Goal: Information Seeking & Learning: Learn about a topic

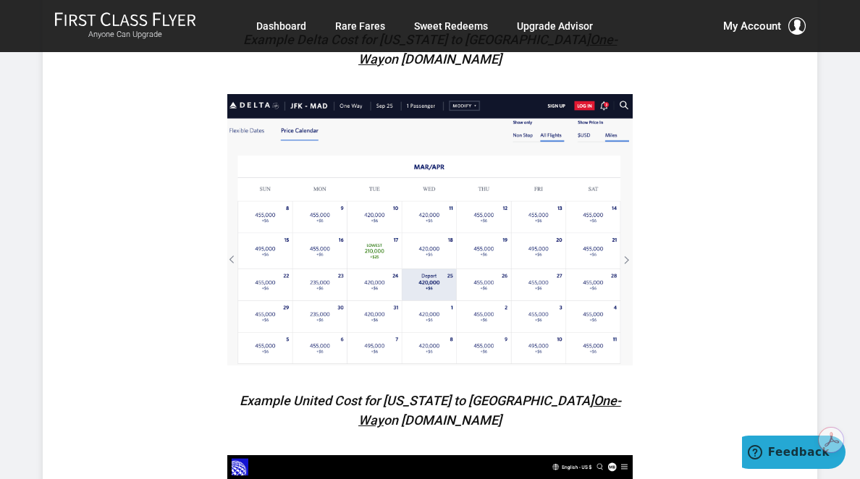
scroll to position [1860, 0]
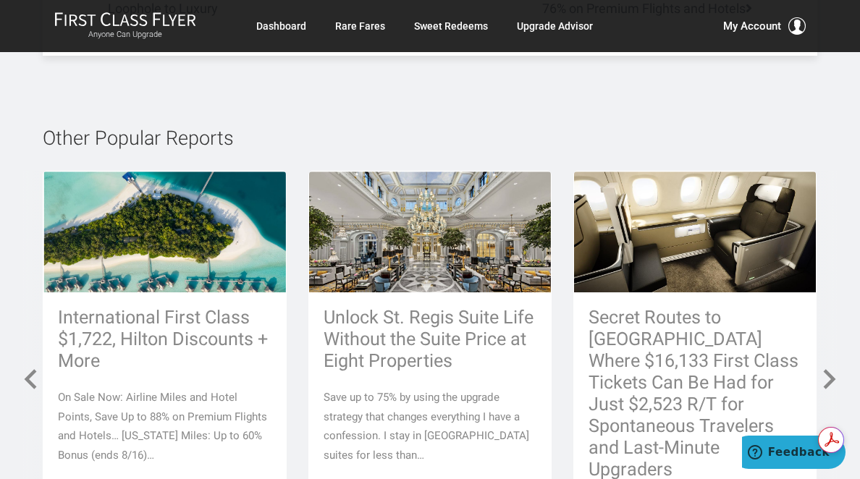
scroll to position [6307, 0]
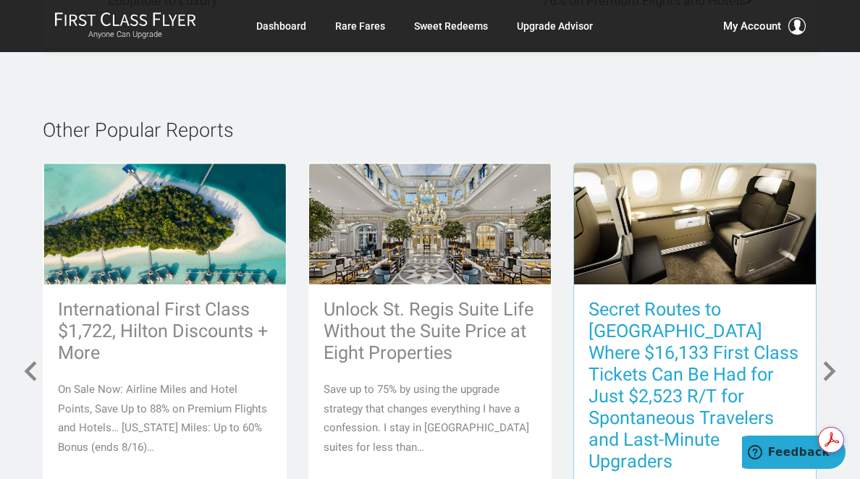
click at [692, 308] on h3 "Secret Routes to [GEOGRAPHIC_DATA] Where $16,133 First Class Tickets Can Be Had…" at bounding box center [694, 385] width 213 height 173
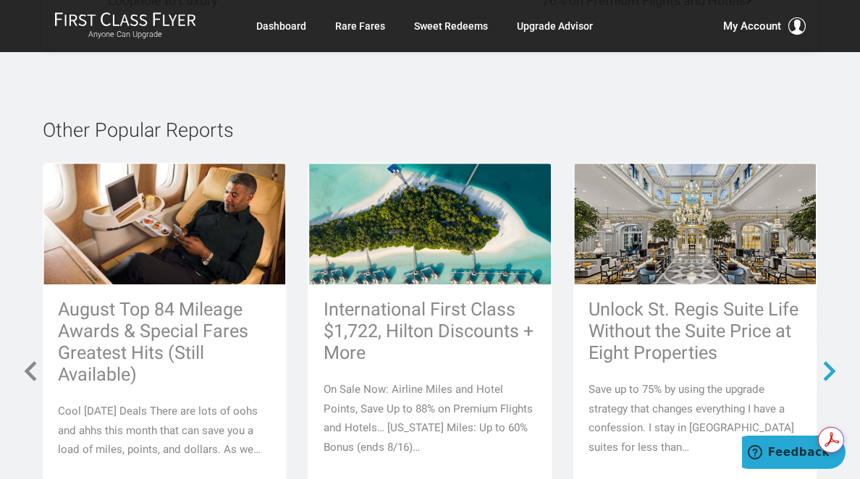
click at [833, 358] on span at bounding box center [829, 371] width 26 height 26
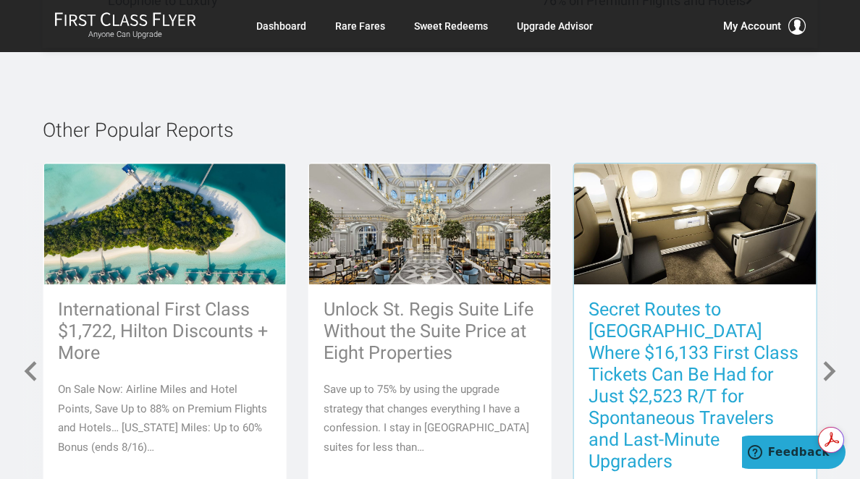
click at [696, 299] on h3 "Secret Routes to [GEOGRAPHIC_DATA] Where $16,133 First Class Tickets Can Be Had…" at bounding box center [694, 385] width 213 height 173
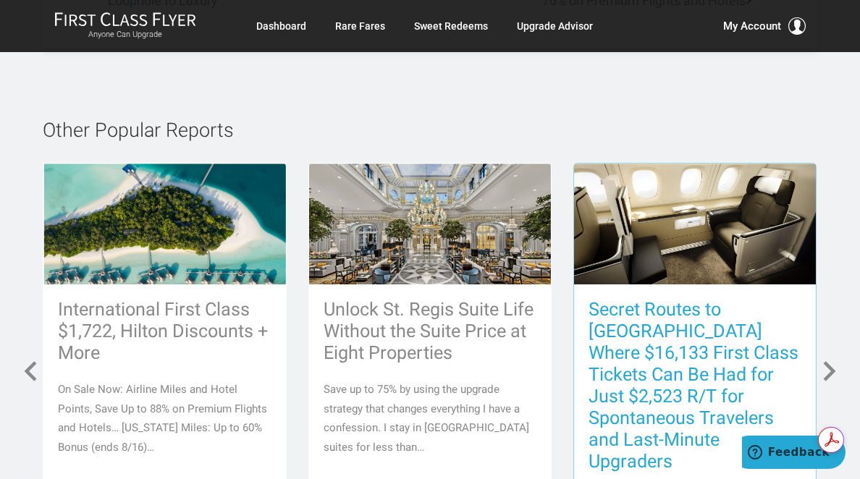
click at [695, 299] on h3 "Secret Routes to [GEOGRAPHIC_DATA] Where $16,133 First Class Tickets Can Be Had…" at bounding box center [694, 385] width 213 height 173
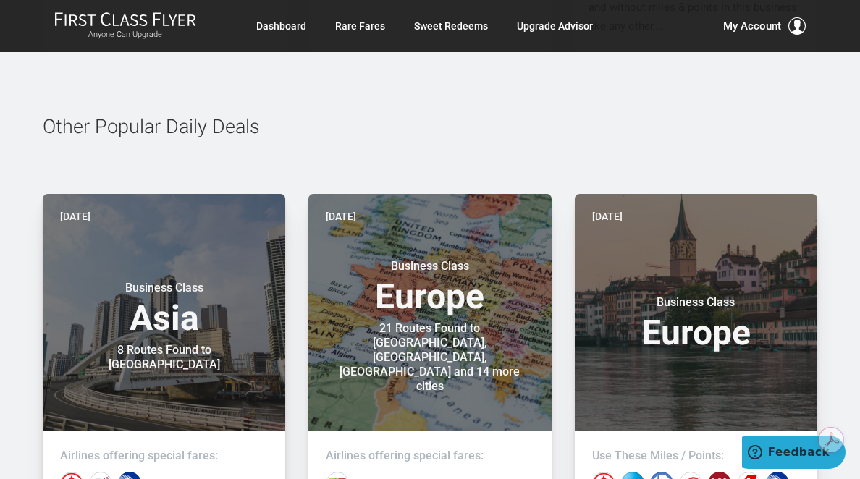
scroll to position [6828, 0]
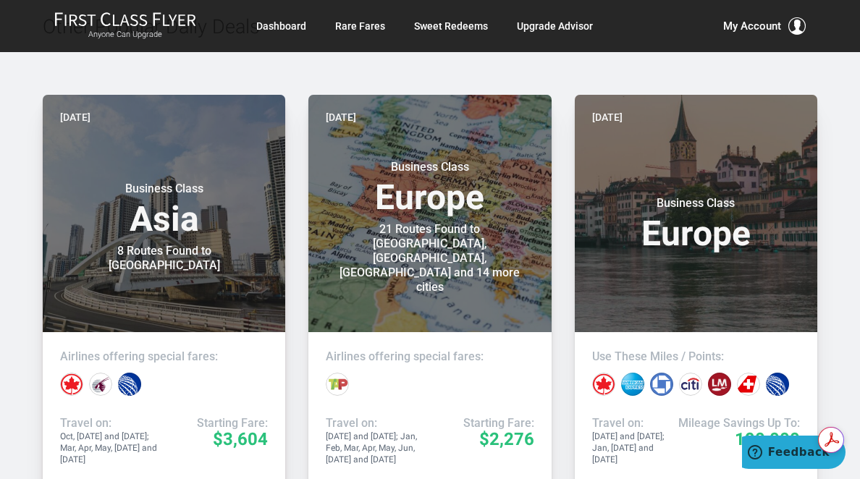
scroll to position [7861, 0]
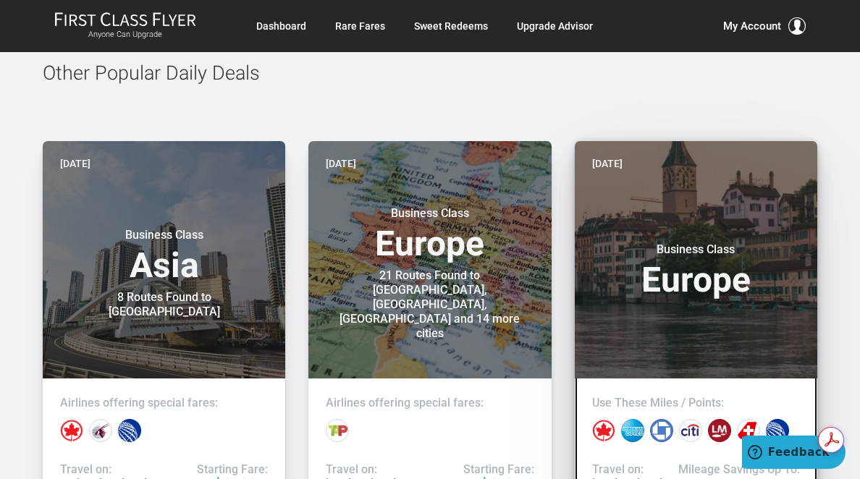
click at [795, 317] on header "Yesterday Business Class Europe" at bounding box center [696, 259] width 242 height 237
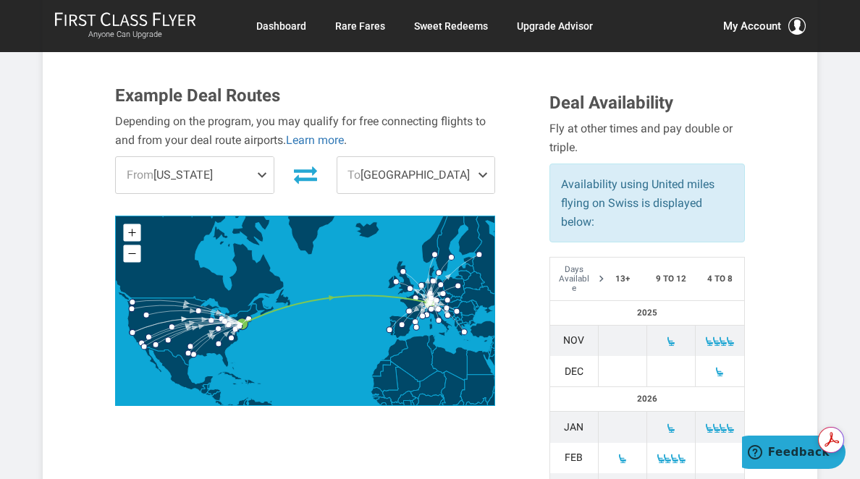
scroll to position [480, 0]
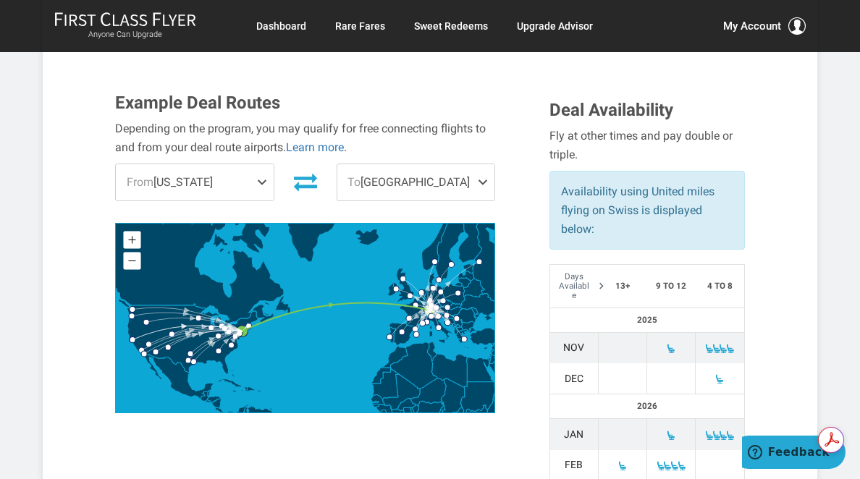
drag, startPoint x: 288, startPoint y: 136, endPoint x: 773, endPoint y: 424, distance: 563.9
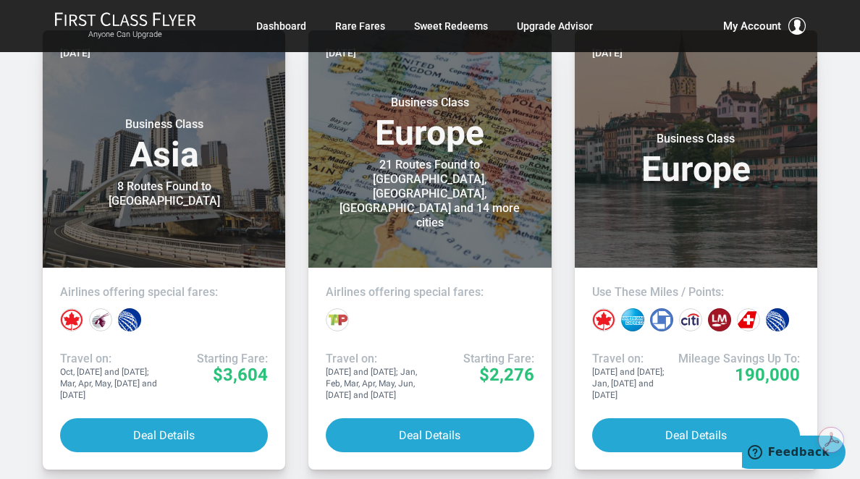
scroll to position [7990, 0]
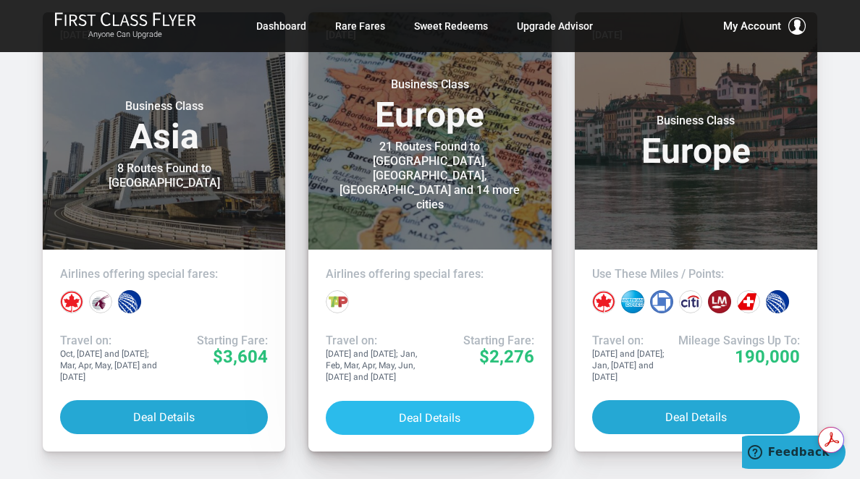
click at [454, 401] on button "Deal Details" at bounding box center [430, 418] width 208 height 34
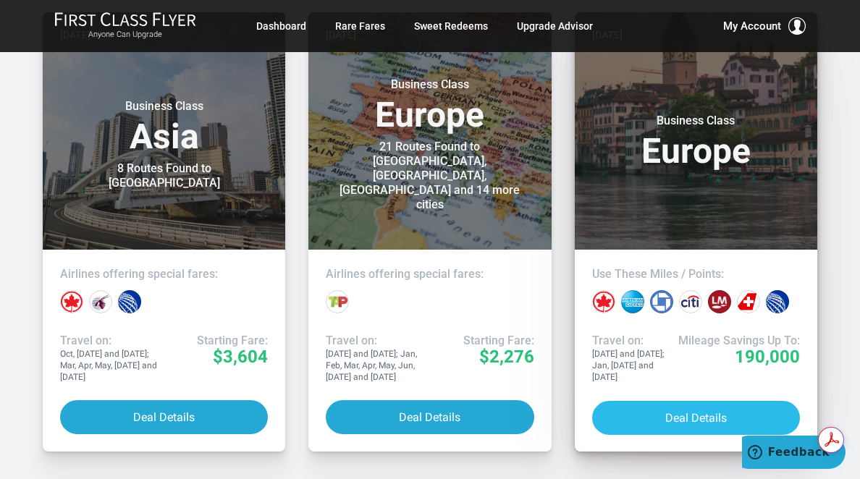
click at [744, 401] on button "Deal Details" at bounding box center [696, 418] width 208 height 34
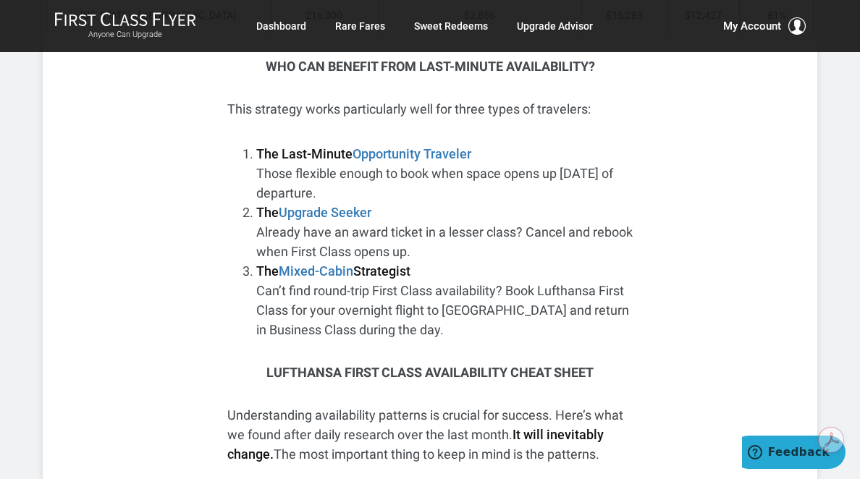
scroll to position [7954, 0]
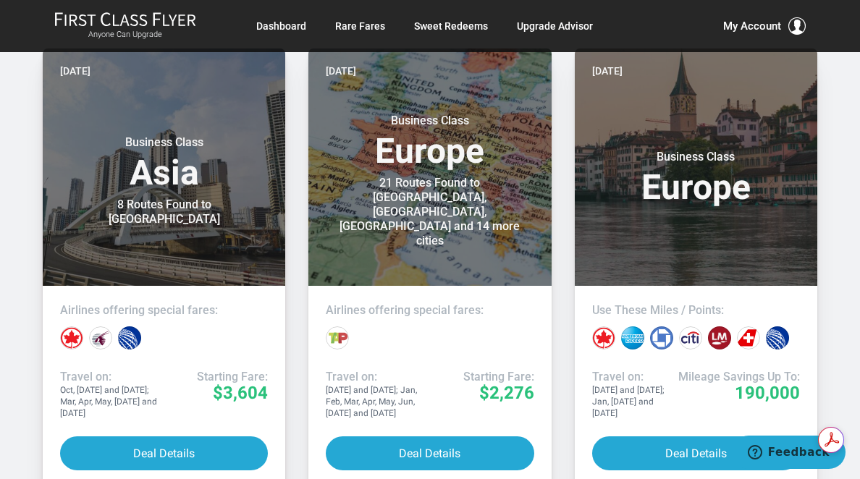
click at [824, 232] on article "Yesterday Business Class Europe Use These Miles / Points: Travel on: Nov and De…" at bounding box center [696, 267] width 266 height 439
click at [847, 250] on div "Other Popular Daily Deals Yesterday Business Class Asia 8 Routes Found to Manil…" at bounding box center [430, 240] width 860 height 671
click at [847, 256] on div "Other Popular Daily Deals Yesterday Business Class Asia 8 Routes Found to Manil…" at bounding box center [430, 240] width 860 height 671
click at [279, 28] on link "Dashboard" at bounding box center [281, 26] width 50 height 26
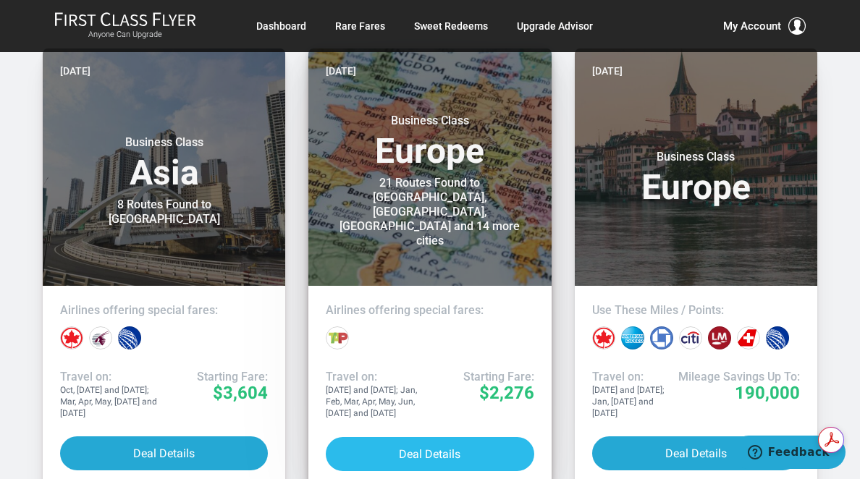
click at [382, 437] on button "Deal Details" at bounding box center [430, 454] width 208 height 34
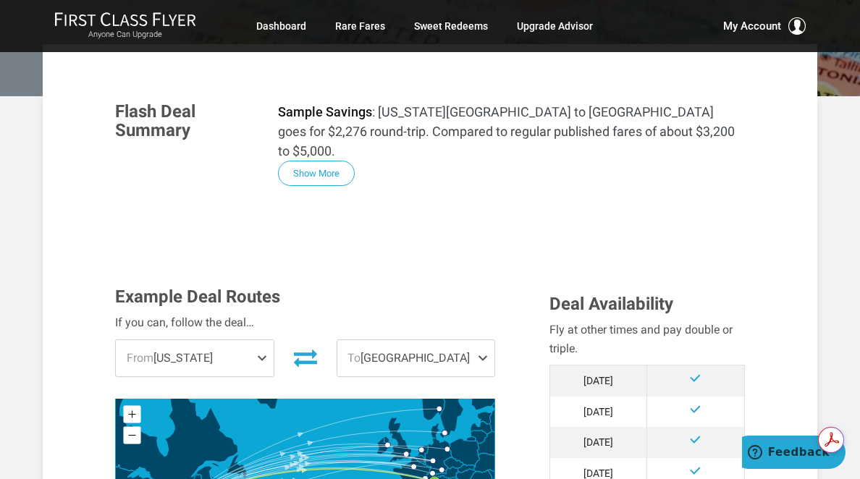
scroll to position [243, 0]
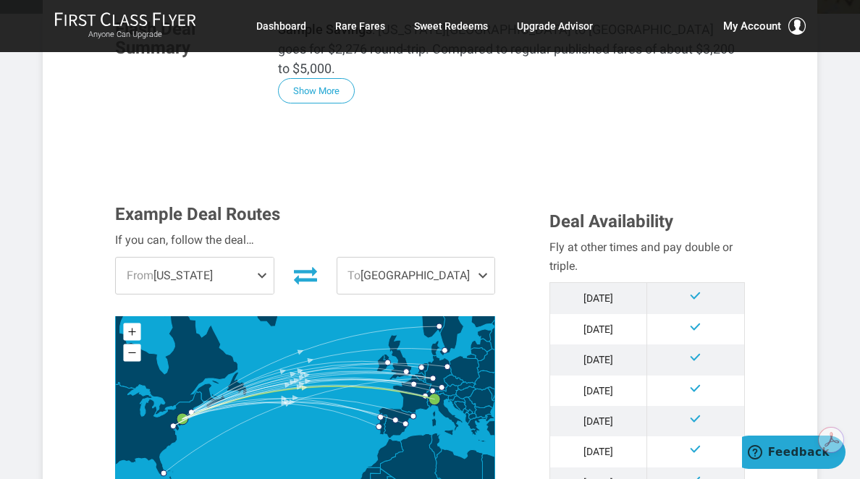
scroll to position [334, 0]
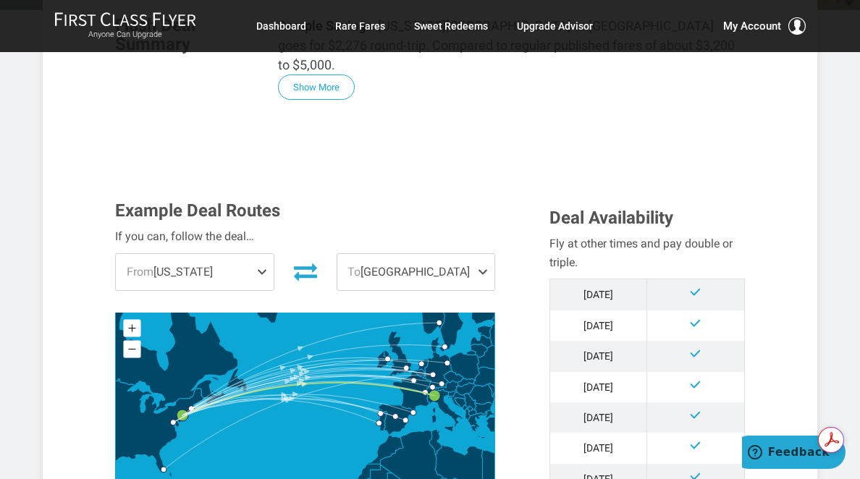
click at [482, 254] on span at bounding box center [485, 272] width 17 height 36
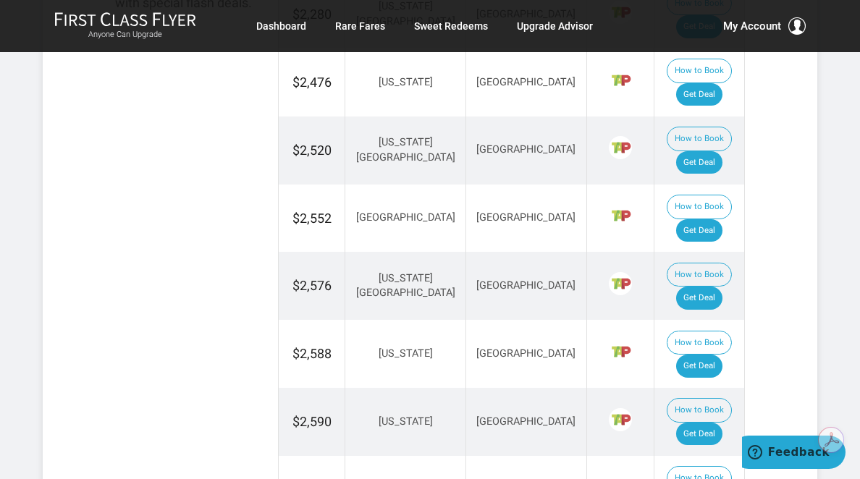
scroll to position [1198, 0]
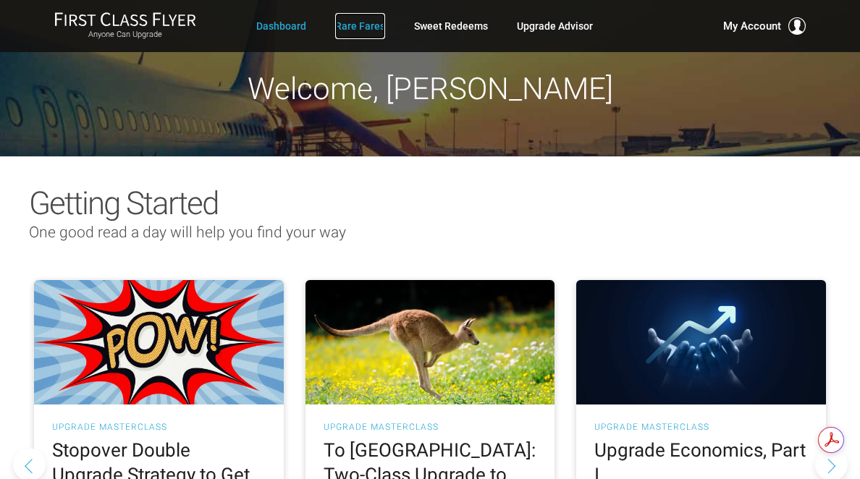
click at [376, 27] on link "Rare Fares" at bounding box center [360, 26] width 50 height 26
click at [375, 27] on link "Rare Fares" at bounding box center [360, 26] width 50 height 26
click at [465, 23] on link "Sweet Redeems" at bounding box center [451, 26] width 74 height 26
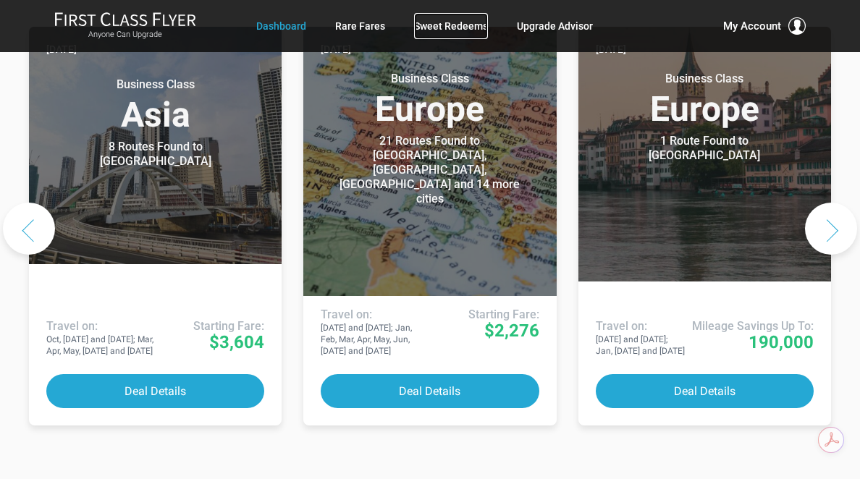
scroll to position [882, 0]
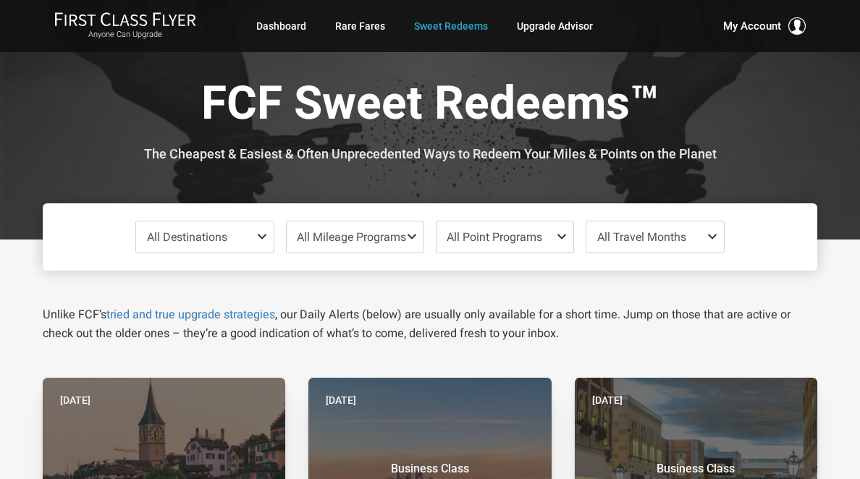
click at [259, 237] on span at bounding box center [264, 237] width 17 height 12
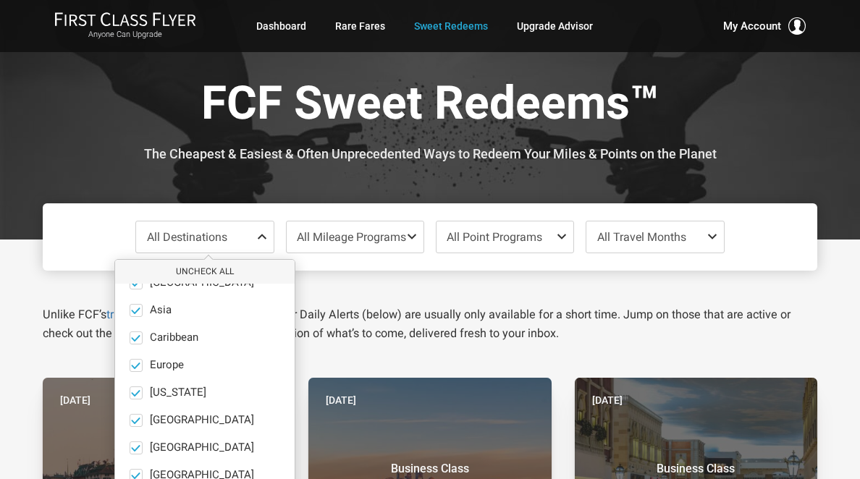
scroll to position [13, 0]
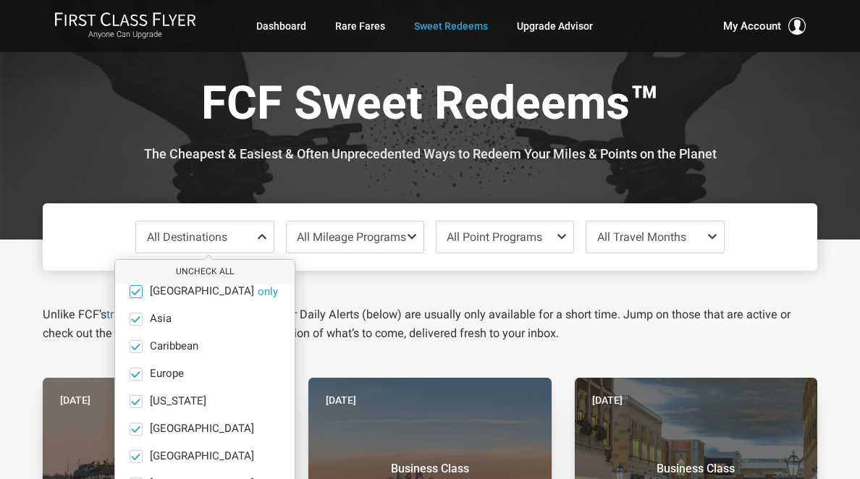
click at [135, 292] on span at bounding box center [135, 291] width 11 height 11
click at [0, 0] on input "Africa only" at bounding box center [0, 0] width 0 height 0
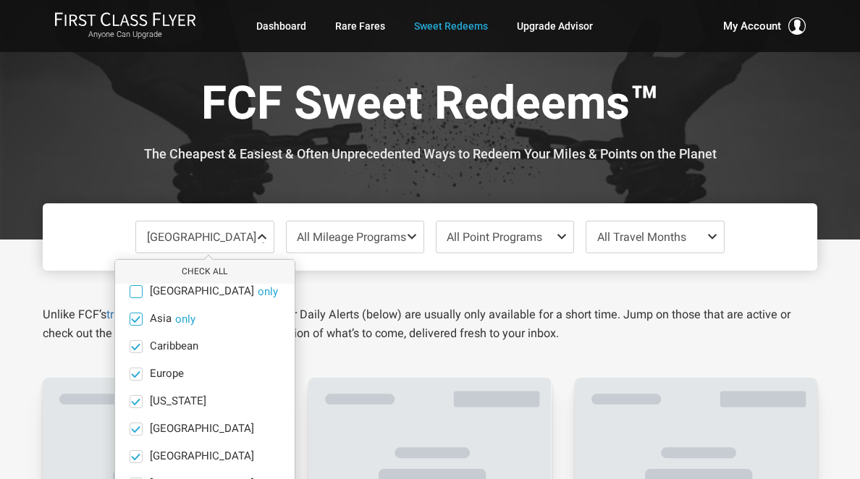
click at [133, 316] on span at bounding box center [135, 318] width 11 height 11
click at [0, 0] on input "Asia only" at bounding box center [0, 0] width 0 height 0
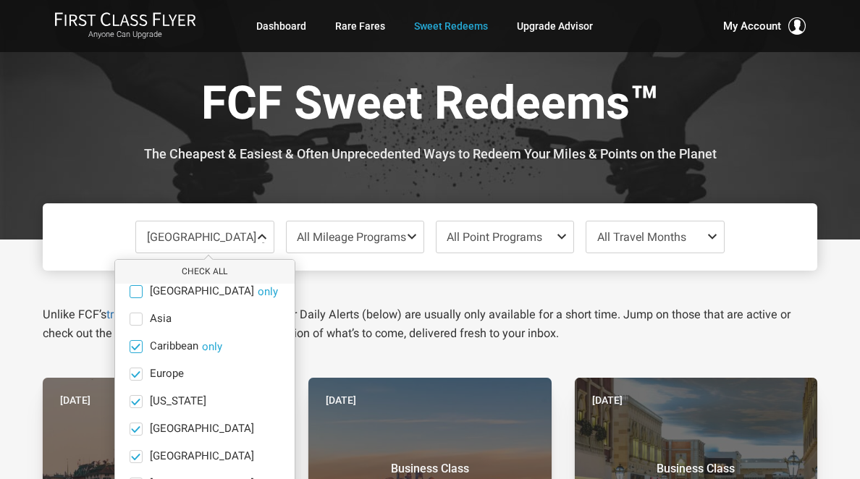
click at [139, 349] on span at bounding box center [135, 346] width 11 height 11
click at [0, 0] on input "Caribbean only" at bounding box center [0, 0] width 0 height 0
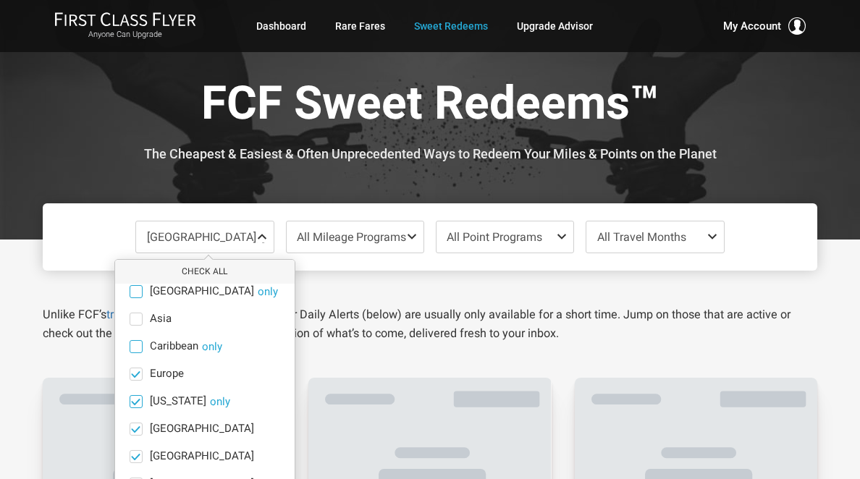
click at [135, 398] on span at bounding box center [135, 401] width 11 height 11
click at [0, 0] on input "Hawaii only" at bounding box center [0, 0] width 0 height 0
click at [131, 430] on span at bounding box center [135, 428] width 11 height 11
click at [0, 0] on input "India only" at bounding box center [0, 0] width 0 height 0
click at [140, 457] on span at bounding box center [135, 456] width 11 height 11
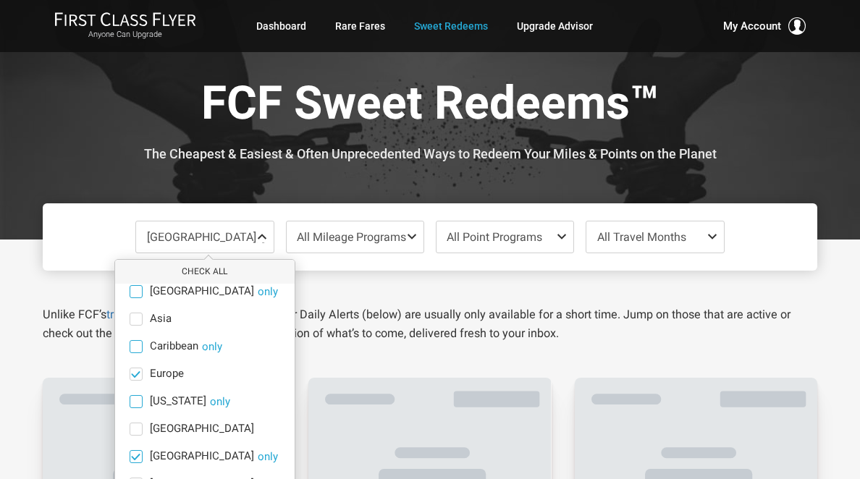
click at [0, 0] on input "Mexico only" at bounding box center [0, 0] width 0 height 0
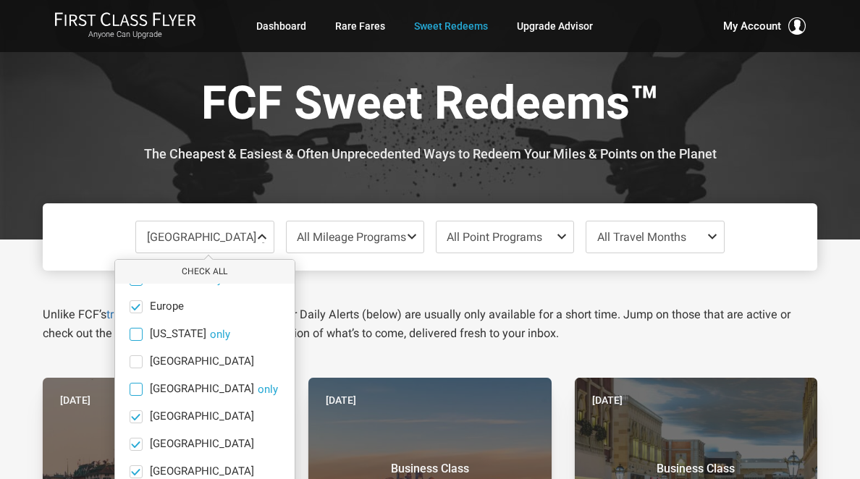
scroll to position [94, 0]
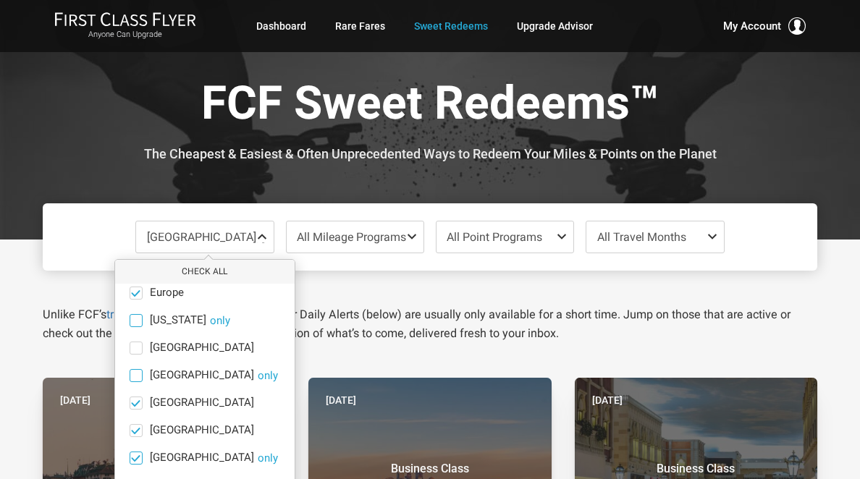
click at [137, 454] on span at bounding box center [135, 457] width 11 height 11
click at [0, 0] on input "South America only" at bounding box center [0, 0] width 0 height 0
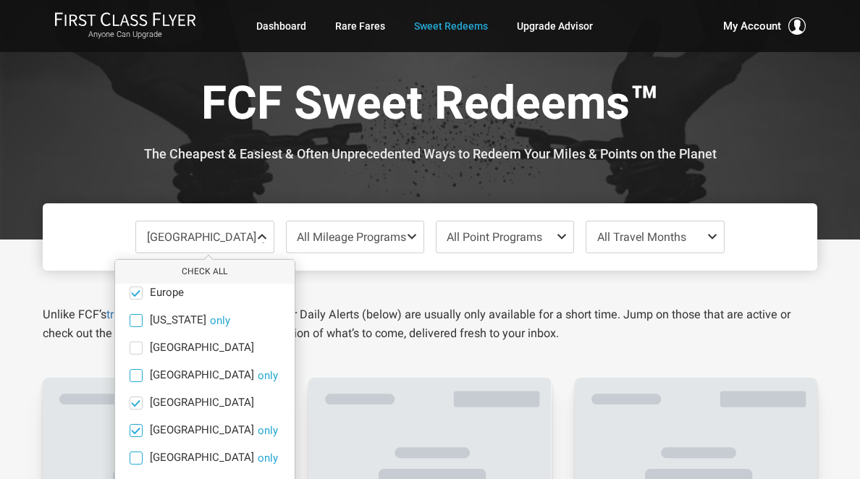
click at [139, 432] on span at bounding box center [135, 430] width 11 height 11
click at [0, 0] on input "North America only" at bounding box center [0, 0] width 0 height 0
click at [137, 398] on span at bounding box center [135, 402] width 11 height 11
click at [0, 0] on input "Middle East only" at bounding box center [0, 0] width 0 height 0
click at [404, 340] on p "Unlike FCF’s tried and true upgrade strategies , our Daily Alerts (below) are u…" at bounding box center [430, 324] width 774 height 38
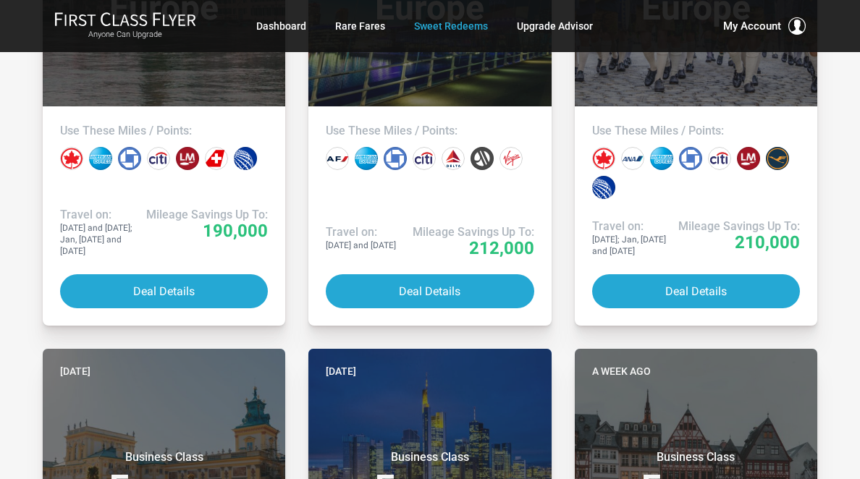
scroll to position [506, 0]
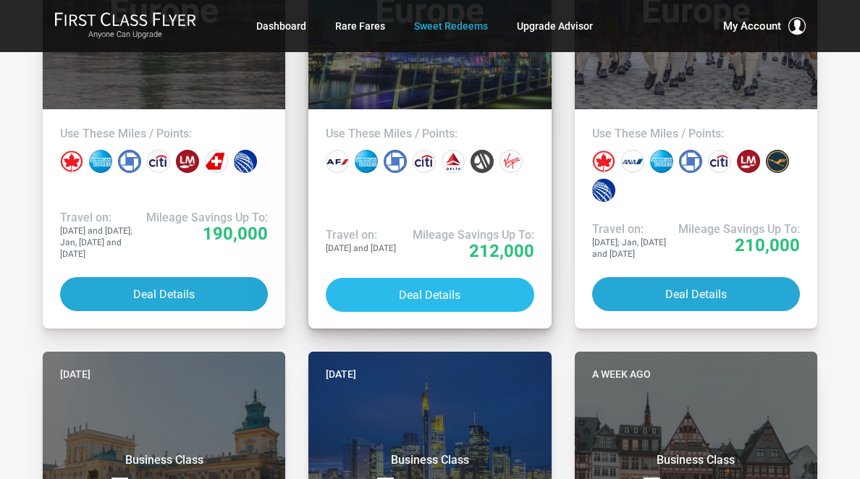
click at [433, 296] on button "Deal Details" at bounding box center [430, 295] width 208 height 34
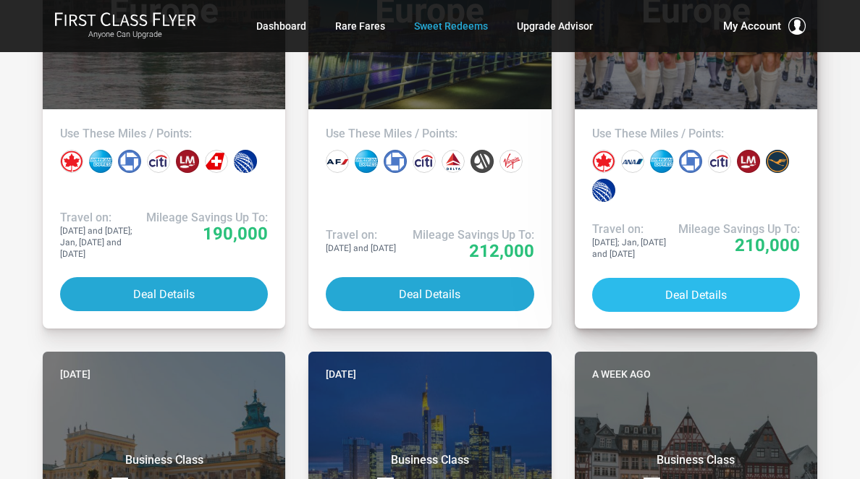
click at [682, 295] on button "Deal Details" at bounding box center [696, 295] width 208 height 34
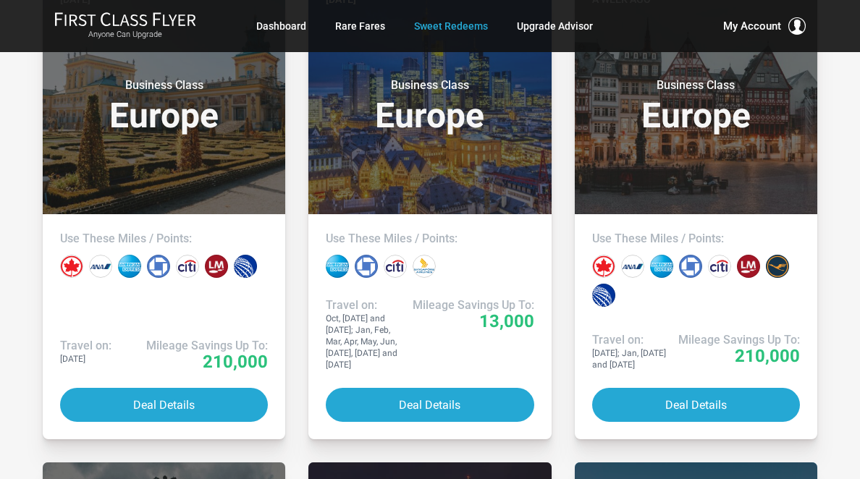
scroll to position [884, 0]
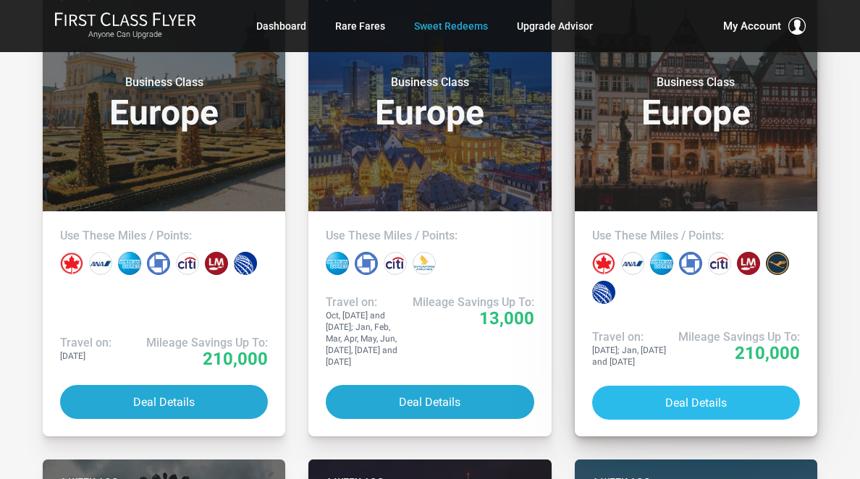
click at [612, 410] on button "Deal Details" at bounding box center [696, 403] width 208 height 34
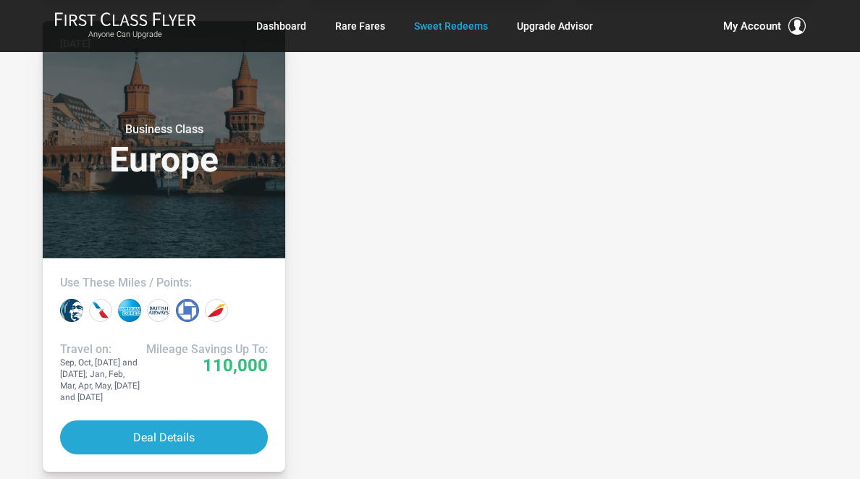
scroll to position [2782, 0]
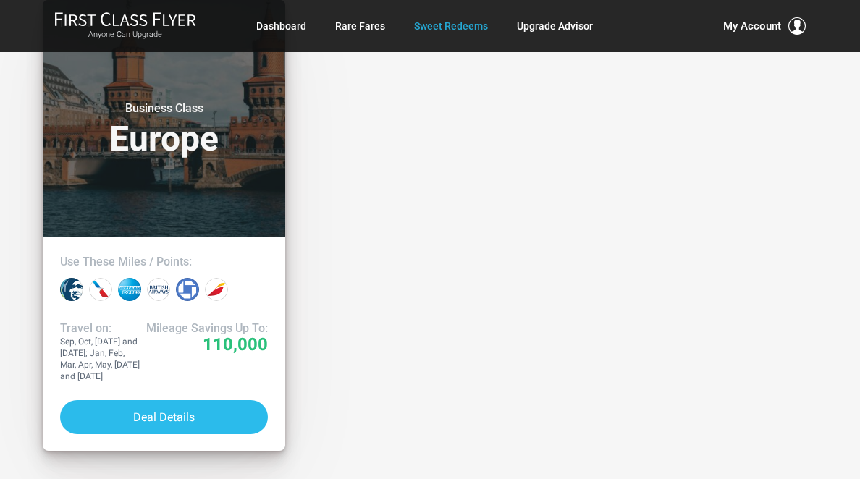
click at [195, 410] on button "Deal Details" at bounding box center [164, 417] width 208 height 34
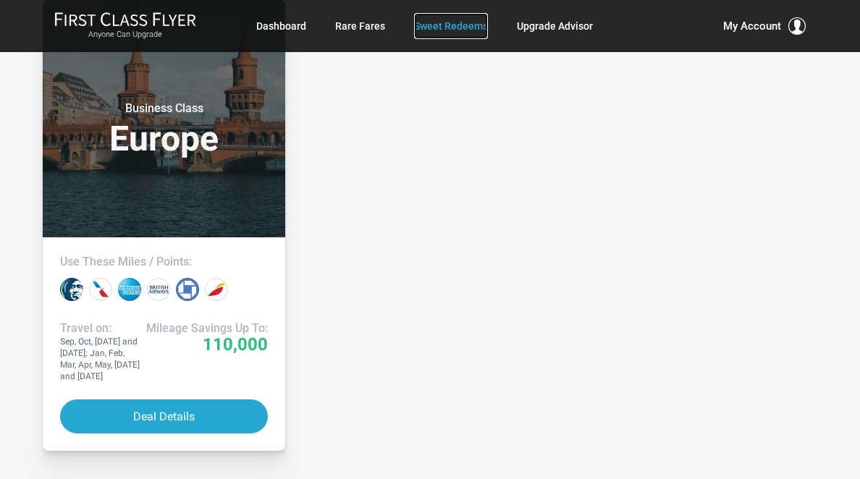
click at [476, 25] on link "Sweet Redeems" at bounding box center [451, 26] width 74 height 26
click at [457, 22] on link "Sweet Redeems" at bounding box center [451, 26] width 74 height 26
click at [462, 25] on link "Sweet Redeems" at bounding box center [451, 26] width 74 height 26
click at [382, 26] on link "Rare Fares" at bounding box center [360, 26] width 50 height 26
click at [365, 22] on link "Rare Fares" at bounding box center [360, 26] width 50 height 26
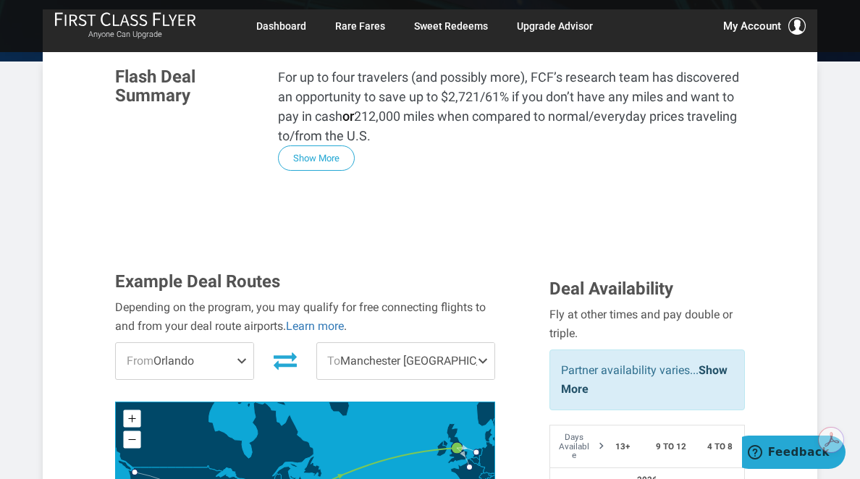
scroll to position [364, 0]
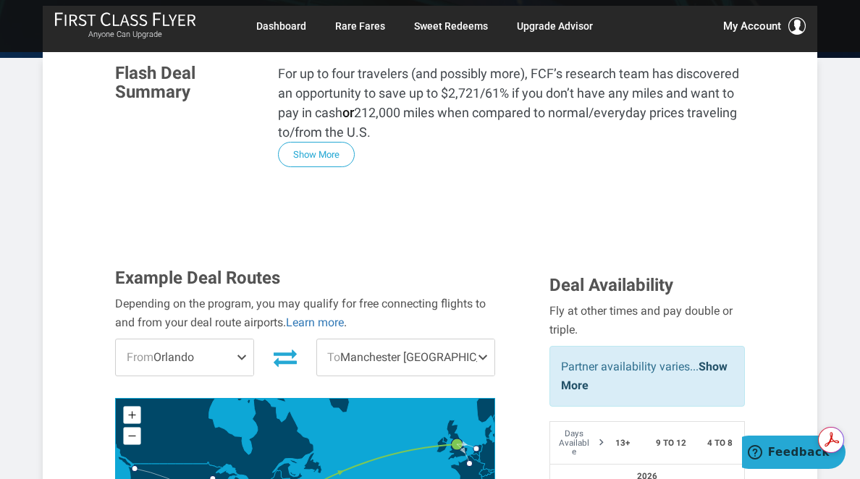
click at [297, 346] on icon at bounding box center [285, 357] width 23 height 23
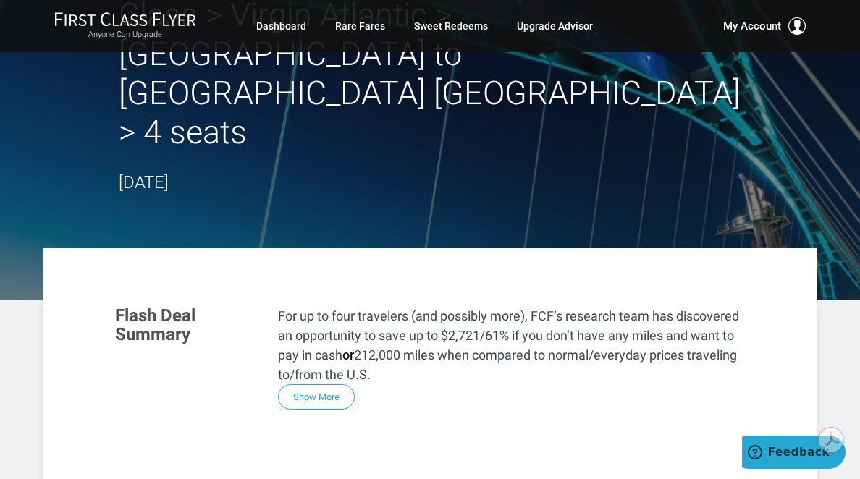
scroll to position [0, 0]
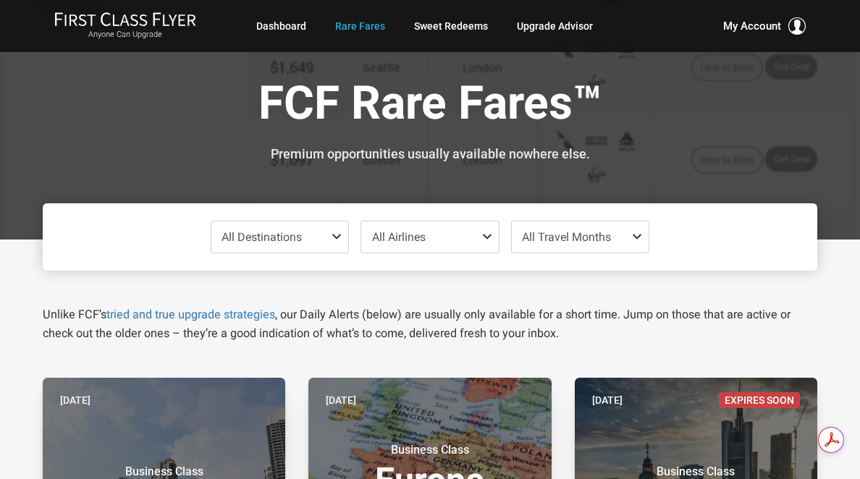
click at [336, 236] on span at bounding box center [339, 237] width 17 height 12
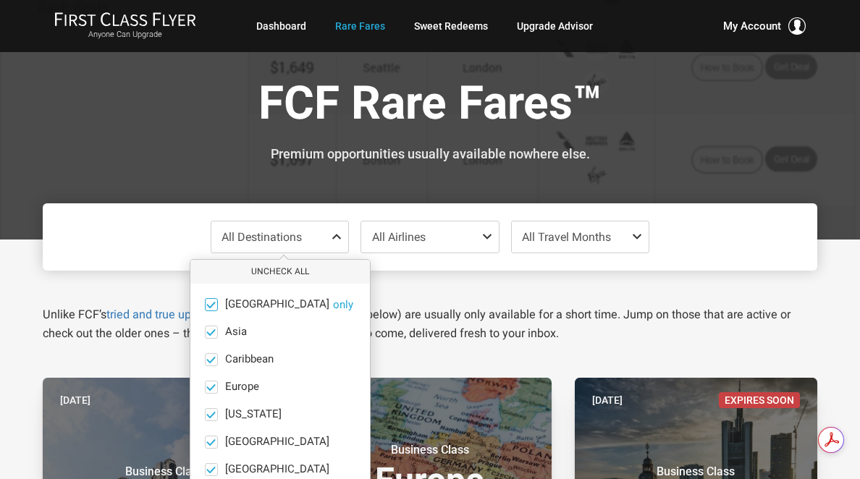
click at [210, 302] on span at bounding box center [210, 304] width 11 height 11
click at [0, 0] on input "[GEOGRAPHIC_DATA] only" at bounding box center [0, 0] width 0 height 0
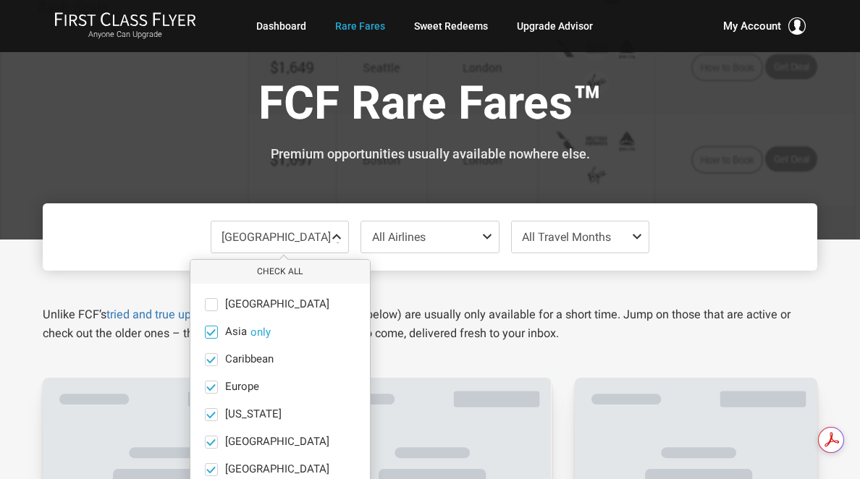
click at [211, 329] on span at bounding box center [210, 331] width 11 height 11
click at [0, 0] on input "Asia only" at bounding box center [0, 0] width 0 height 0
drag, startPoint x: 214, startPoint y: 392, endPoint x: 211, endPoint y: 399, distance: 7.8
click at [213, 394] on ul "Africa only Asia only Caribbean only Europe only Hawaii only India only Mexico …" at bounding box center [279, 442] width 179 height 317
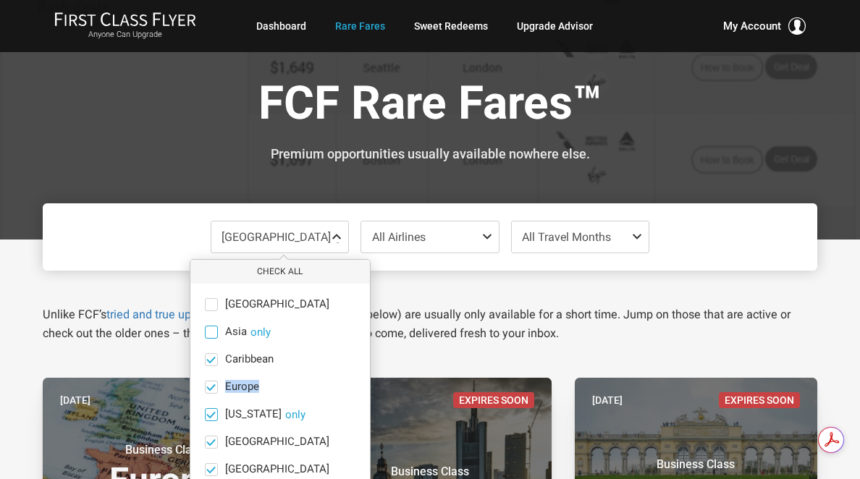
click at [210, 420] on span at bounding box center [211, 414] width 13 height 13
click at [0, 0] on input "Hawaii only" at bounding box center [0, 0] width 0 height 0
click at [208, 451] on ul "Africa only Asia only Caribbean only Europe only Hawaii only India only Mexico …" at bounding box center [279, 442] width 179 height 317
click at [211, 455] on ul "Africa only Asia only Caribbean only Europe only Hawaii only India only Mexico …" at bounding box center [279, 442] width 179 height 317
drag, startPoint x: 207, startPoint y: 386, endPoint x: 205, endPoint y: 394, distance: 8.1
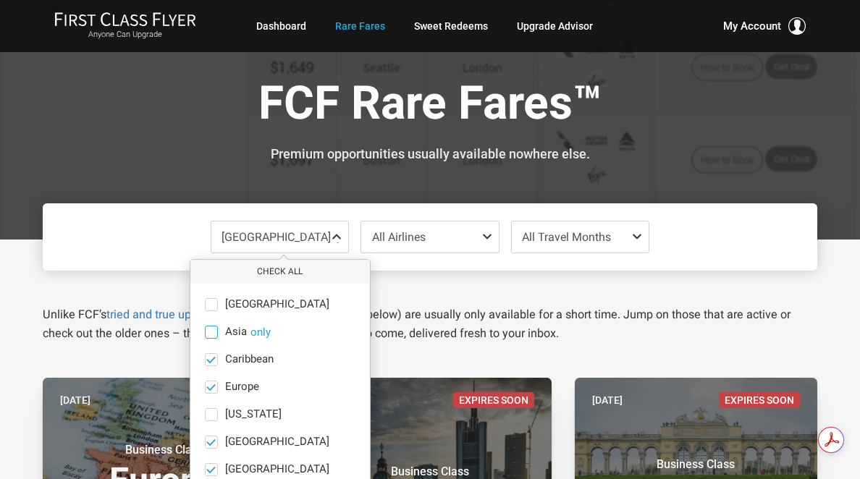
click at [206, 388] on span at bounding box center [210, 386] width 11 height 11
click at [0, 0] on input "Europe only" at bounding box center [0, 0] width 0 height 0
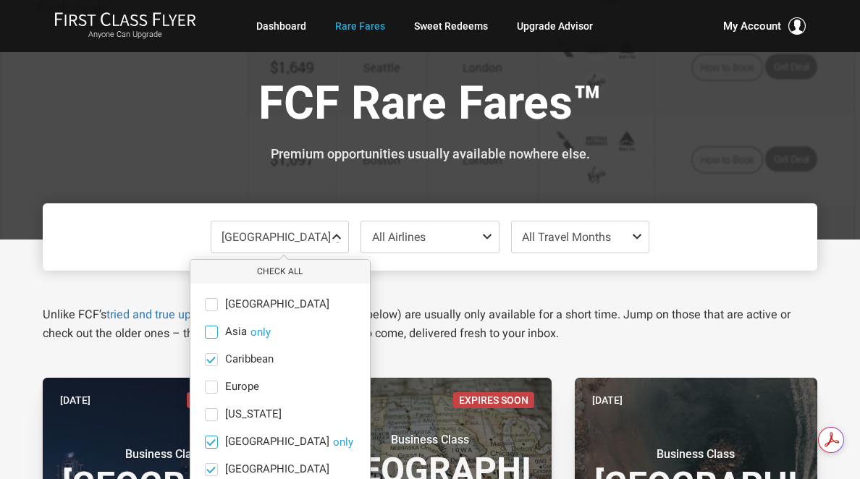
click at [212, 440] on span at bounding box center [210, 441] width 11 height 11
click at [0, 0] on input "India only" at bounding box center [0, 0] width 0 height 0
drag, startPoint x: 204, startPoint y: 470, endPoint x: 242, endPoint y: 456, distance: 40.3
click at [205, 470] on span at bounding box center [211, 469] width 13 height 13
click at [0, 0] on input "Mexico only" at bounding box center [0, 0] width 0 height 0
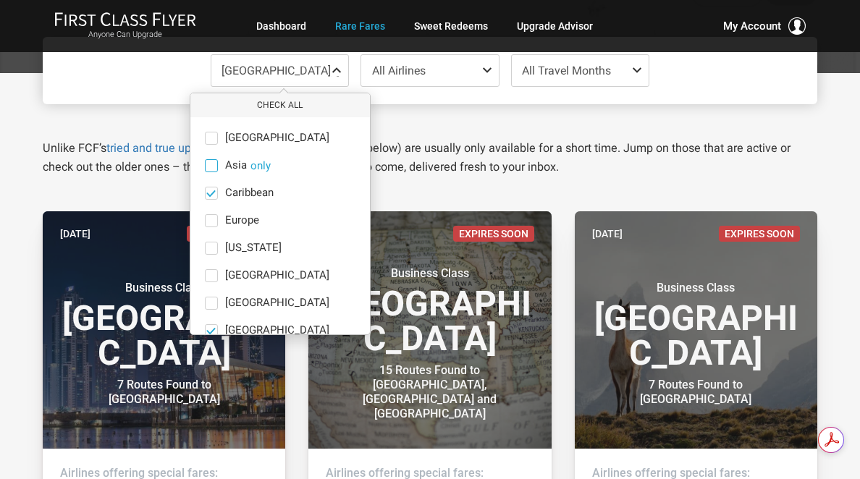
scroll to position [168, 0]
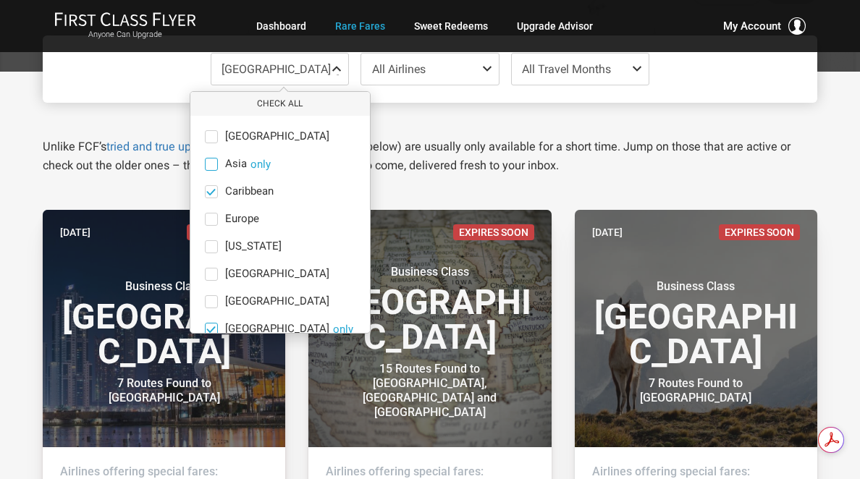
click at [211, 328] on span at bounding box center [210, 328] width 11 height 11
click at [0, 0] on input "Middle East only" at bounding box center [0, 0] width 0 height 0
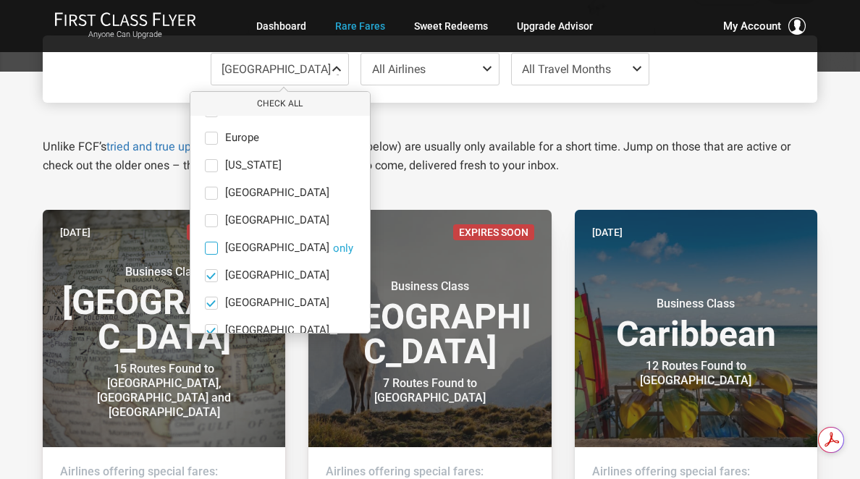
scroll to position [100, 0]
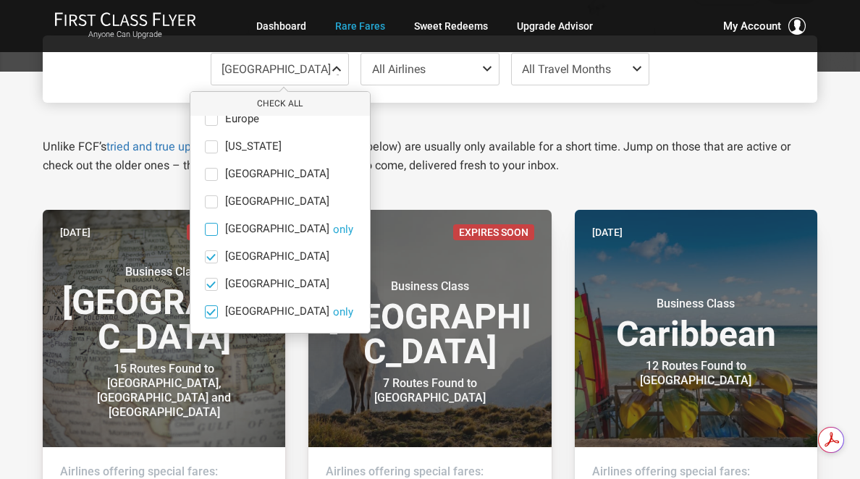
click at [213, 306] on span at bounding box center [210, 311] width 11 height 11
click at [0, 0] on input "South Pacific only" at bounding box center [0, 0] width 0 height 0
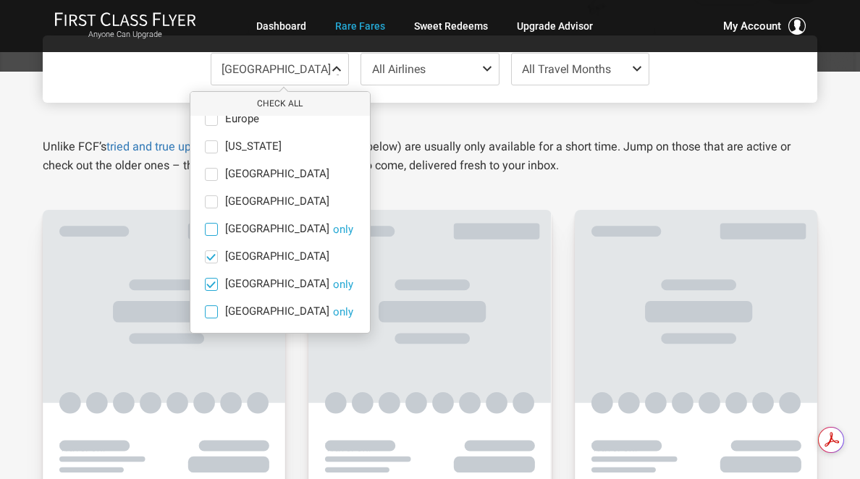
click at [217, 284] on label "South America only" at bounding box center [279, 284] width 179 height 13
click at [0, 0] on input "South America only" at bounding box center [0, 0] width 0 height 0
click at [222, 269] on ul "Africa only Asia only Caribbean only Europe only Hawaii only India only Mexico …" at bounding box center [279, 174] width 179 height 317
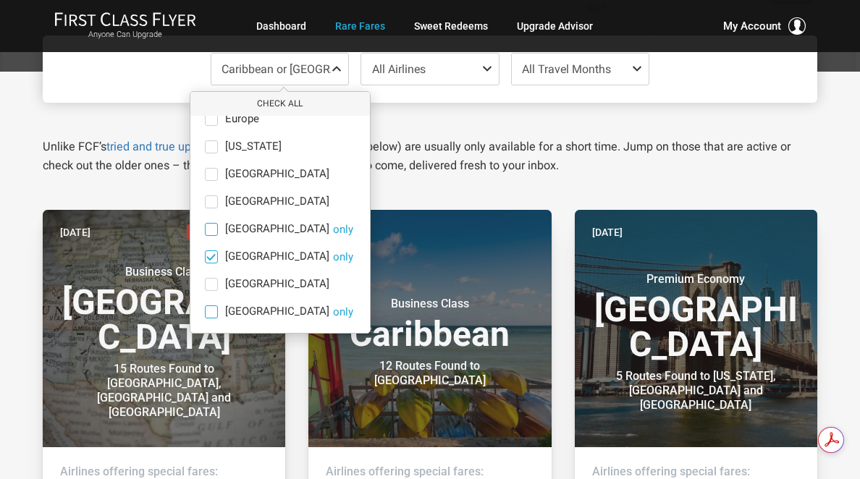
click at [215, 260] on span at bounding box center [210, 256] width 11 height 11
click at [0, 0] on input "North America only" at bounding box center [0, 0] width 0 height 0
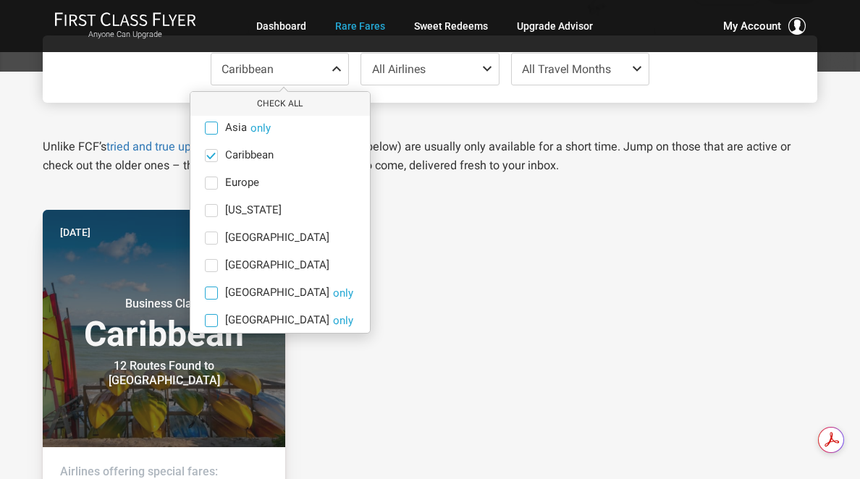
scroll to position [33, 0]
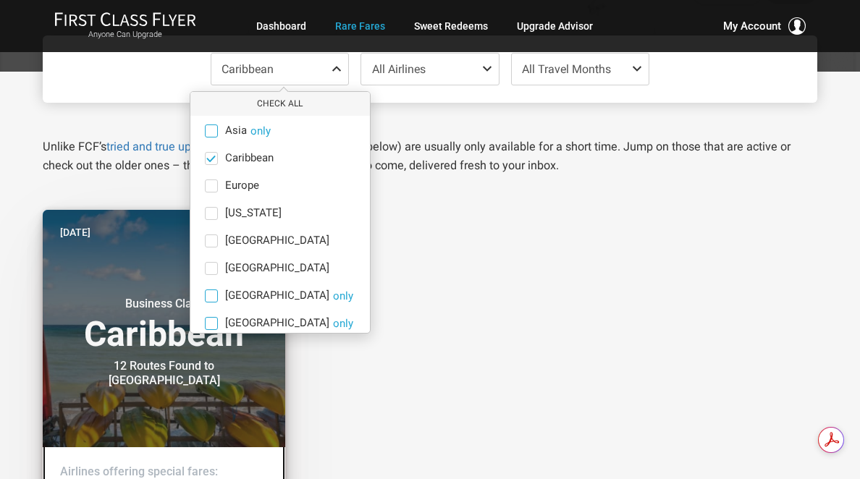
click at [241, 376] on div "12 Routes Found to Nassau" at bounding box center [164, 373] width 181 height 29
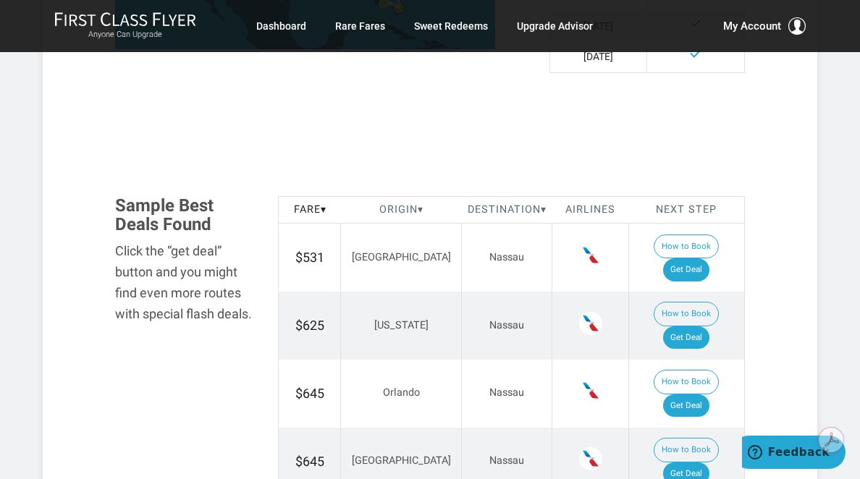
scroll to position [779, 0]
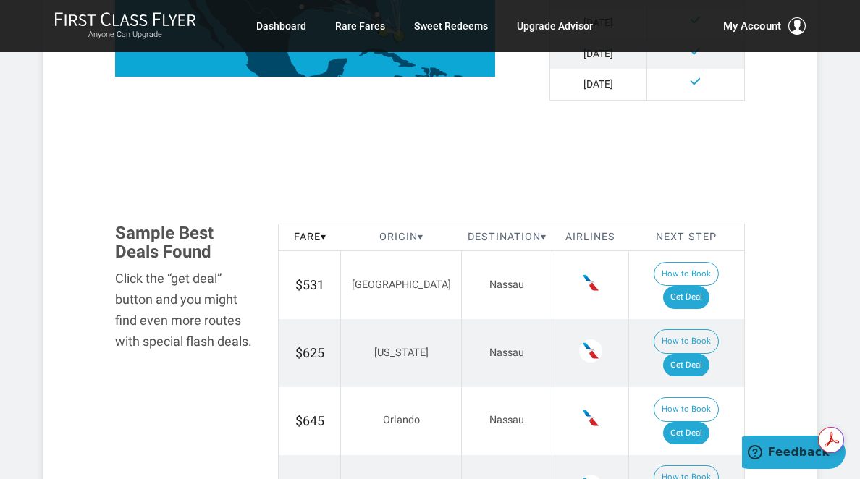
click at [784, 143] on section "Flash Deal Summary Sample Savings : [GEOGRAPHIC_DATA] to [GEOGRAPHIC_DATA] goes…" at bounding box center [430, 409] width 774 height 1714
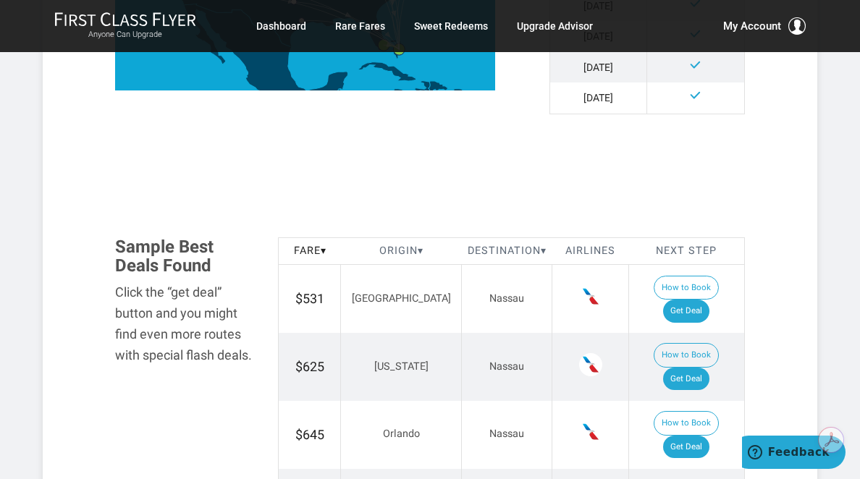
scroll to position [730, 0]
